Goal: Task Accomplishment & Management: Manage account settings

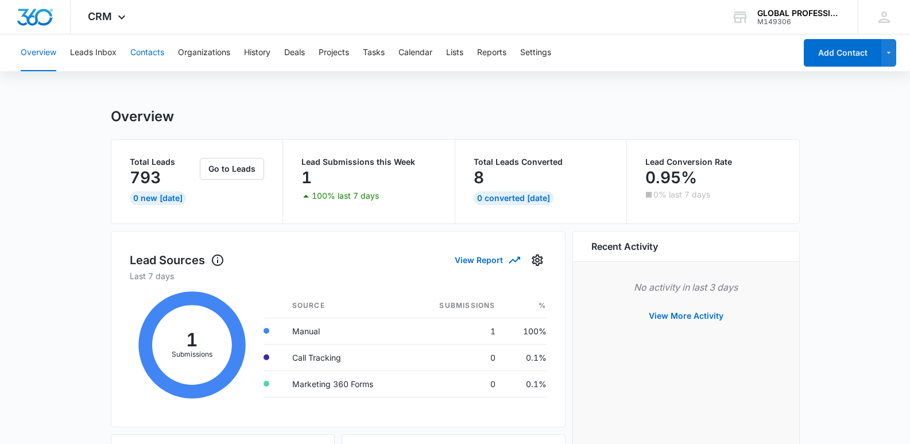
click at [156, 58] on button "Contacts" at bounding box center [147, 52] width 34 height 37
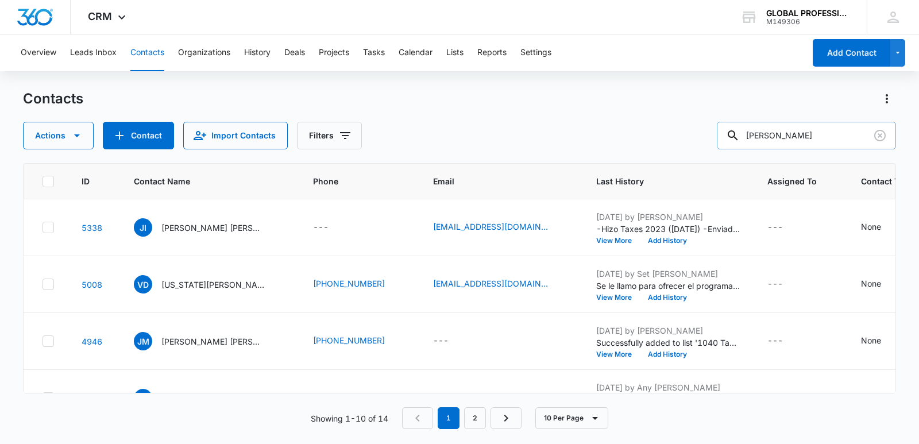
drag, startPoint x: 823, startPoint y: 129, endPoint x: 816, endPoint y: 129, distance: 6.3
click at [822, 129] on input "[PERSON_NAME]" at bounding box center [805, 136] width 179 height 28
drag, startPoint x: 816, startPoint y: 128, endPoint x: 476, endPoint y: 129, distance: 339.3
click at [490, 135] on div "Actions Contact Import Contacts Filters [PERSON_NAME]" at bounding box center [459, 136] width 873 height 28
type input "[PERSON_NAME]"
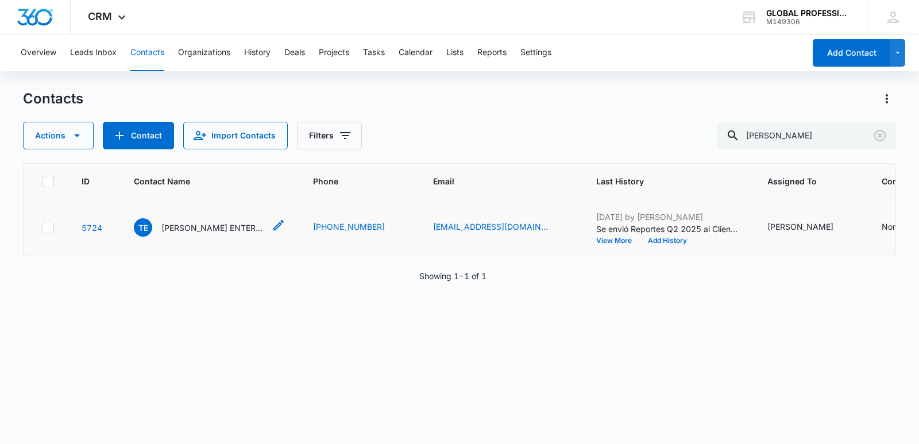
click at [191, 237] on div "[PERSON_NAME] ENTERPRISES LLC" at bounding box center [199, 227] width 131 height 18
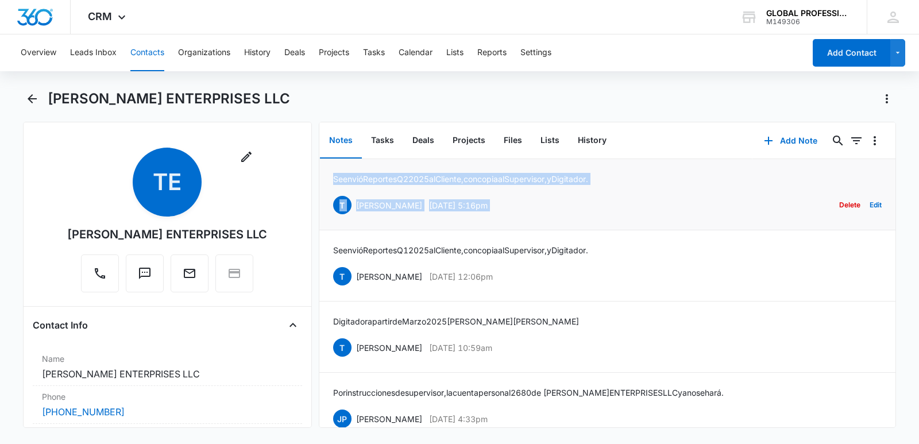
drag, startPoint x: 335, startPoint y: 180, endPoint x: 677, endPoint y: 168, distance: 342.4
click at [676, 171] on li "Se envió Reportes Q2 2025 al Cliente, con copia al Supervisor, y Digitador. [PE…" at bounding box center [607, 194] width 576 height 71
drag, startPoint x: 589, startPoint y: 207, endPoint x: 575, endPoint y: 207, distance: 14.4
click at [588, 207] on div "T [PERSON_NAME] [DATE] 5:16pm Delete Edit" at bounding box center [607, 205] width 548 height 22
click at [406, 205] on p "[PERSON_NAME]" at bounding box center [389, 205] width 66 height 12
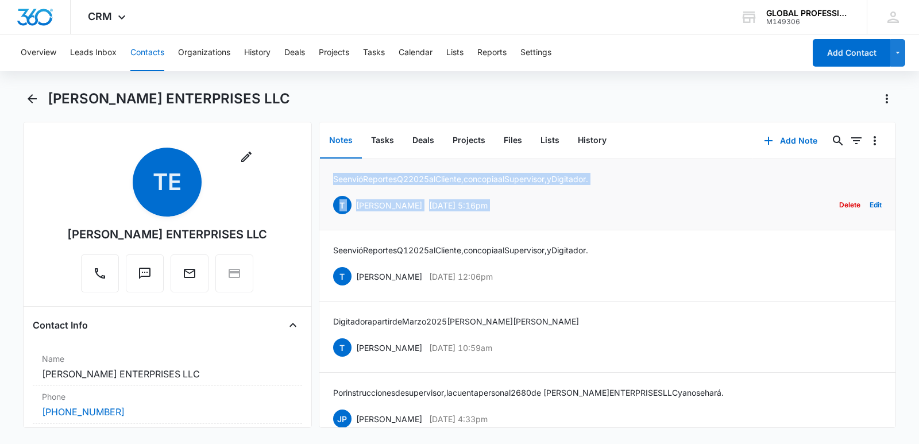
drag, startPoint x: 388, startPoint y: 215, endPoint x: 383, endPoint y: 218, distance: 5.9
click at [386, 217] on li "Se envió Reportes Q2 2025 al Cliente, con copia al Supervisor, y Digitador. [PE…" at bounding box center [607, 194] width 576 height 71
click at [350, 226] on li "Se envió Reportes Q2 2025 al Cliente, con copia al Supervisor, y Digitador. [PE…" at bounding box center [607, 194] width 576 height 71
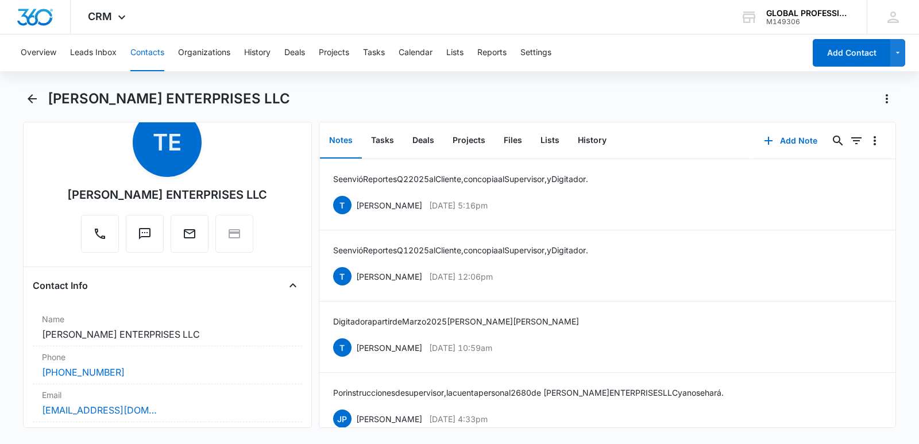
scroll to position [115, 0]
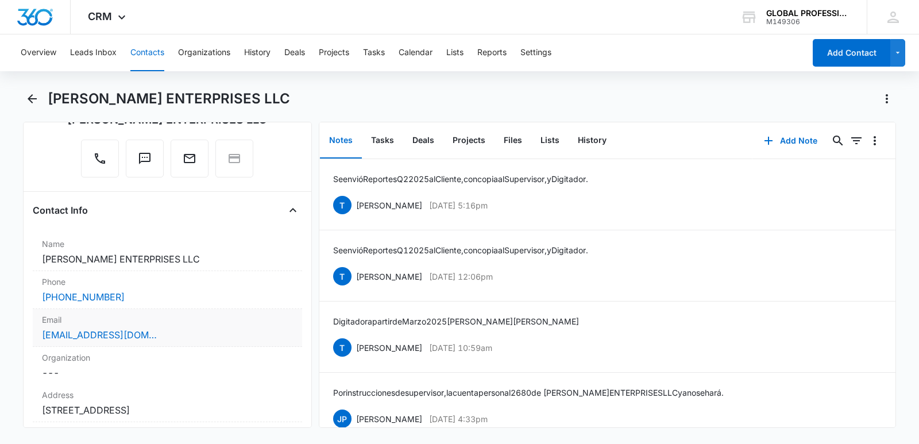
click at [163, 330] on div "[EMAIL_ADDRESS][DOMAIN_NAME]" at bounding box center [167, 335] width 251 height 14
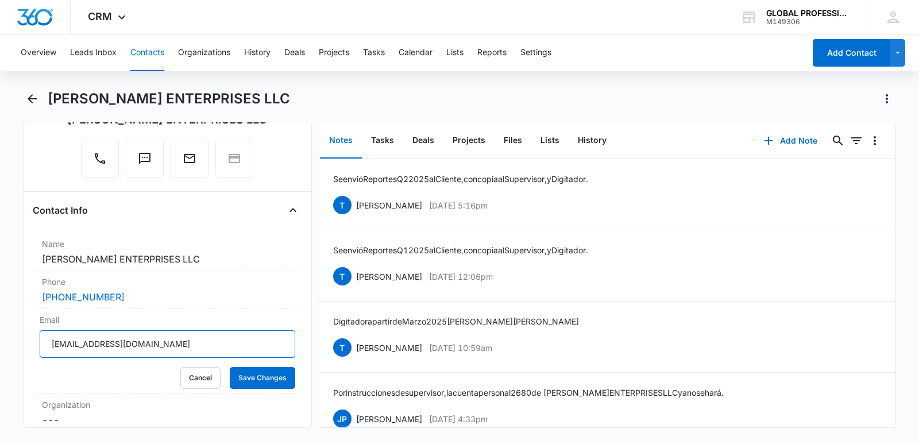
click at [0, 376] on main "[PERSON_NAME] ENTERPRISES LLC Remove [PERSON_NAME] ENTERPRISES LLC Contact Info…" at bounding box center [459, 266] width 919 height 352
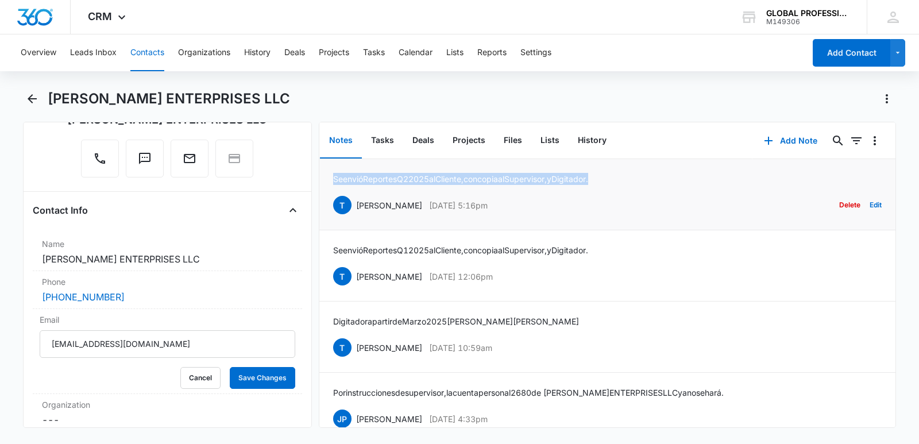
drag, startPoint x: 332, startPoint y: 179, endPoint x: 624, endPoint y: 162, distance: 292.1
click at [625, 173] on div "Se envió Reportes Q2 2025 al Cliente, con copia al Supervisor, y Digitador. [PE…" at bounding box center [607, 194] width 548 height 43
copy p "Se envió Reportes Q2 2025 al Cliente, con copia al Supervisor, y Digitador."
click at [795, 142] on button "Add Note" at bounding box center [790, 141] width 76 height 28
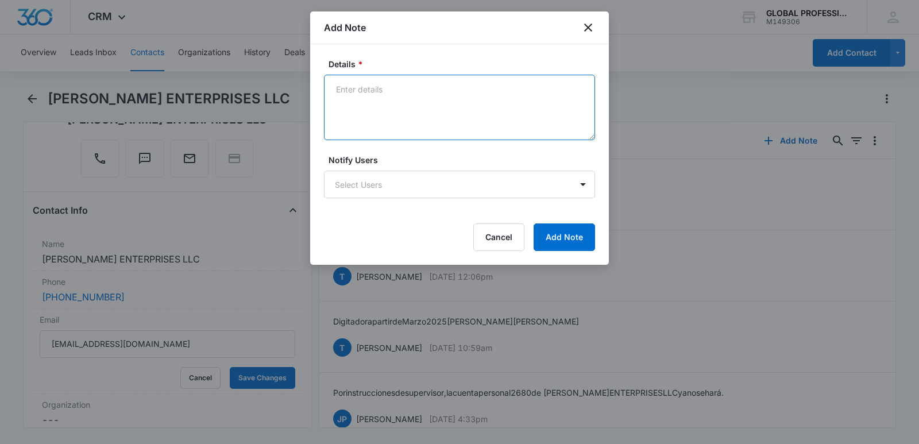
click at [393, 96] on textarea "Details *" at bounding box center [459, 107] width 271 height 65
paste textarea "Se envió Reportes Q2 2025 al Cliente, con copia al Supervisor, y Digitador."
click at [416, 90] on textarea "Se envió Reportes Q2 2025 al Cliente, con copia al Supervisor, y Digitador." at bounding box center [459, 107] width 271 height 65
type textarea "Se envió Reportes Q3 2025 al Cliente, con copia al Supervisor, y Digitador."
click at [342, 192] on body "CRM Apps Reputation Websites Forms CRM Email Ads Intelligence Brand Settings AI…" at bounding box center [459, 222] width 919 height 444
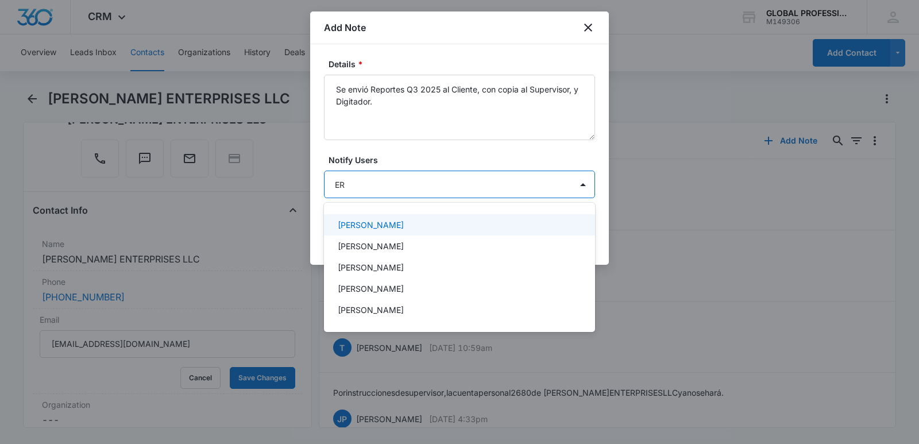
type input "ERE"
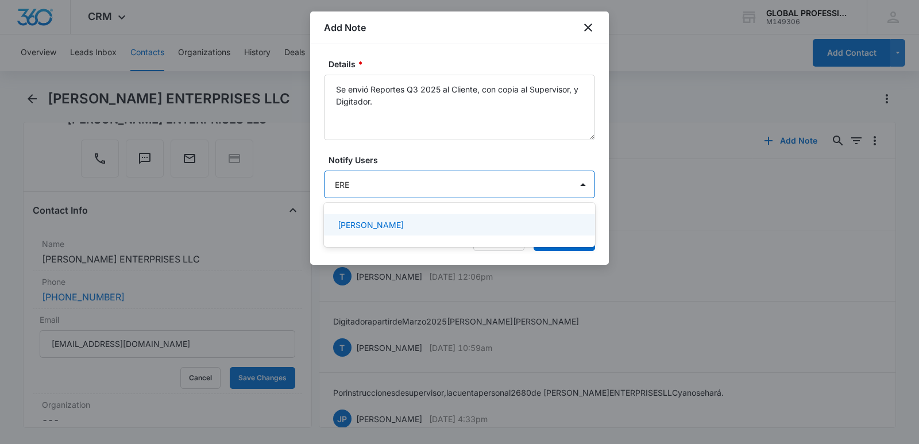
click at [352, 224] on p "[PERSON_NAME]" at bounding box center [371, 225] width 66 height 12
